Goal: Transaction & Acquisition: Purchase product/service

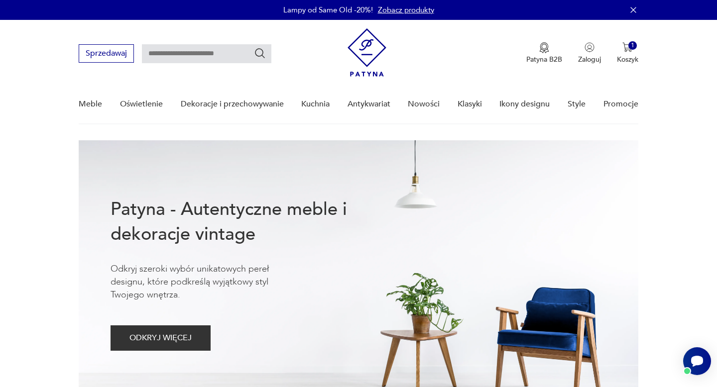
click at [149, 55] on input "text" at bounding box center [206, 53] width 129 height 19
type input "*******"
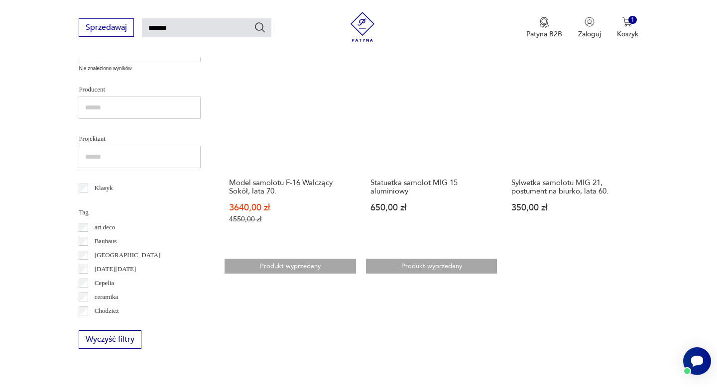
scroll to position [394, 0]
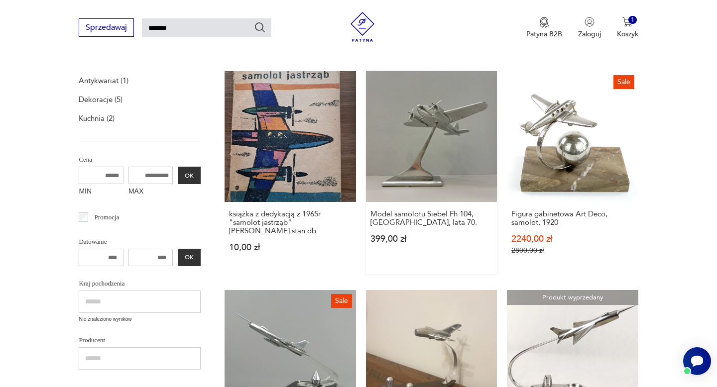
click at [414, 167] on link "Model samolotu Siebel Fh 104, [GEOGRAPHIC_DATA], lata 70. 399,00 zł" at bounding box center [431, 172] width 131 height 203
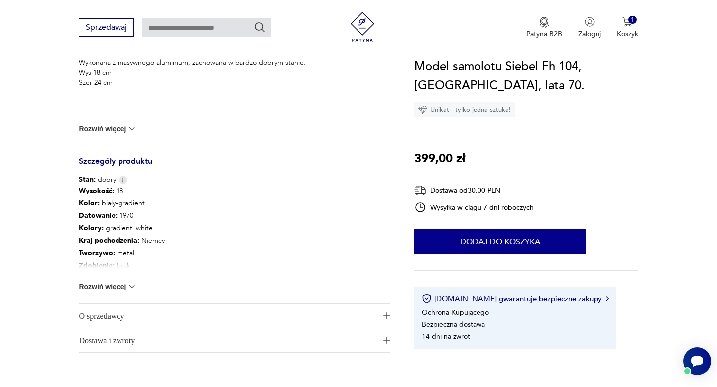
scroll to position [458, 0]
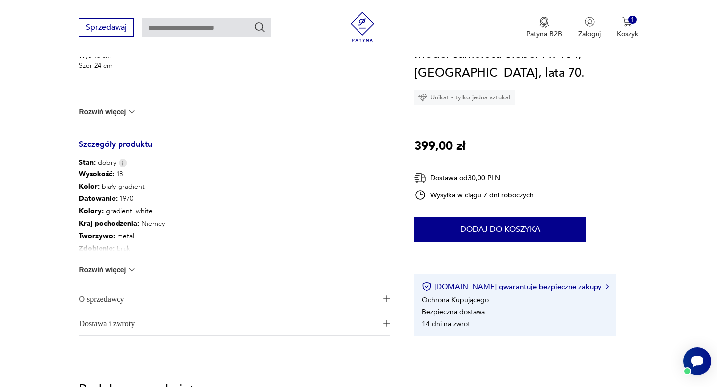
click at [154, 289] on span "O sprzedawcy" at bounding box center [228, 299] width 298 height 24
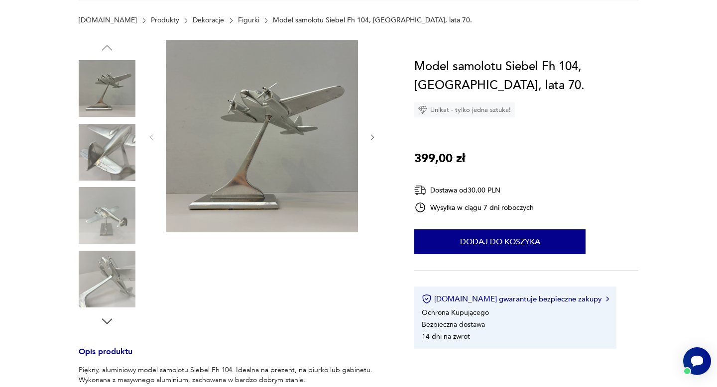
scroll to position [0, 0]
